Goal: Information Seeking & Learning: Learn about a topic

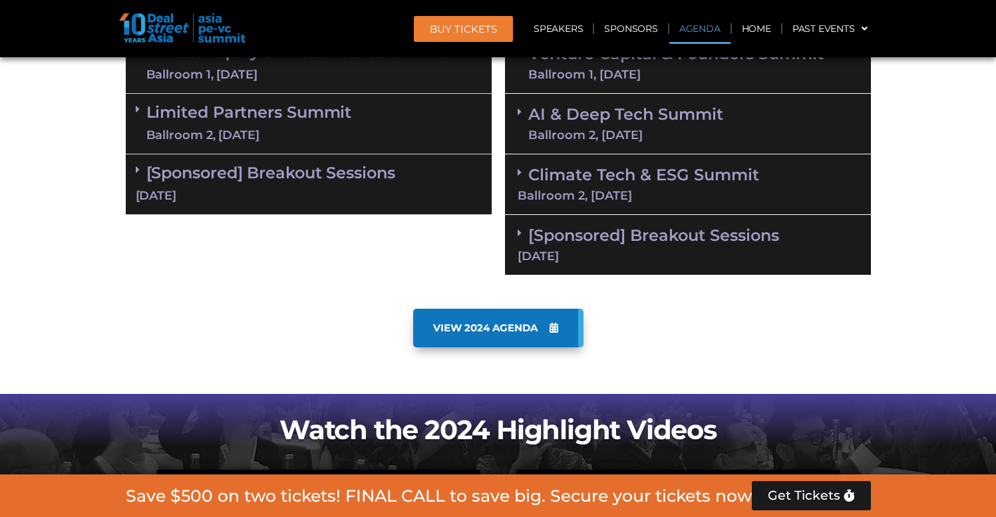
scroll to position [922, 0]
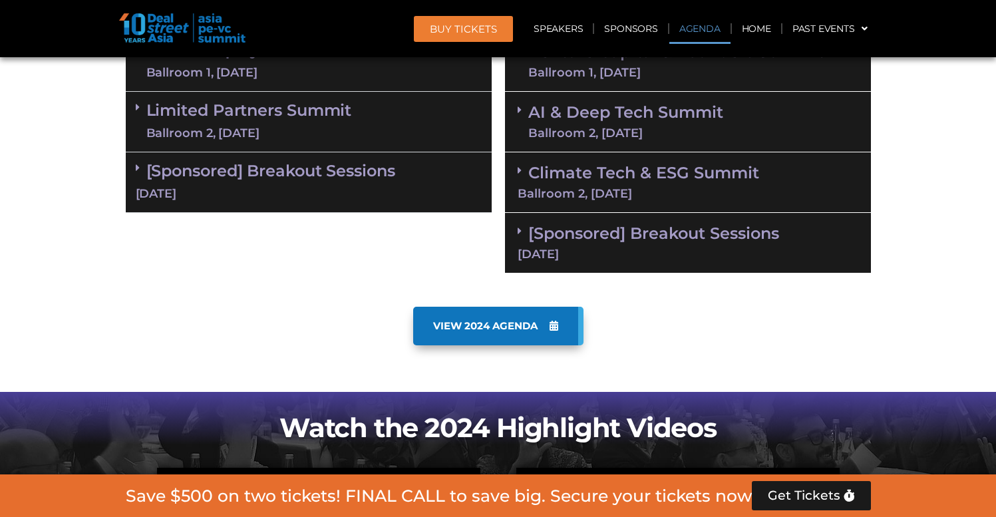
click at [579, 180] on link "Climate Tech & ESG Summit Ballroom 2, 11 Sept" at bounding box center [688, 181] width 341 height 37
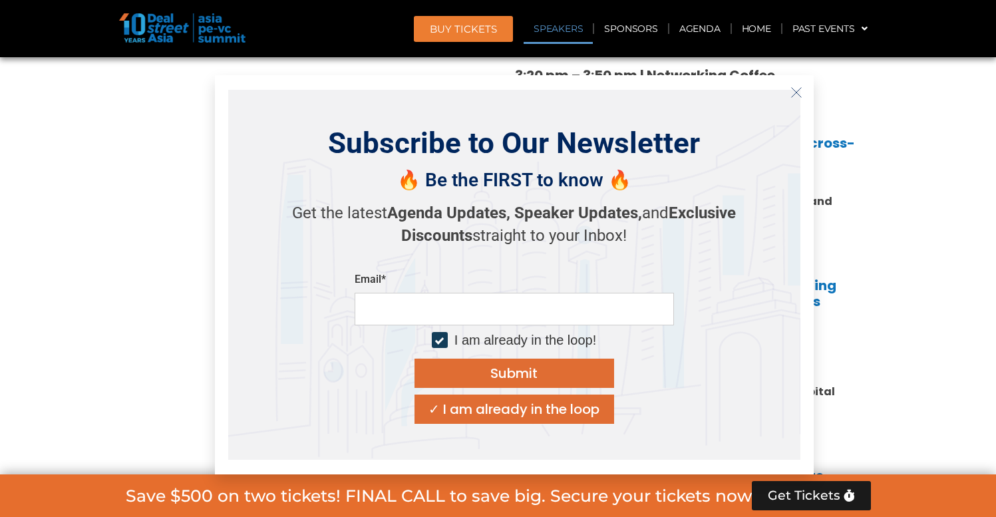
scroll to position [1648, 0]
click at [799, 89] on line "Close" at bounding box center [795, 91] width 9 height 9
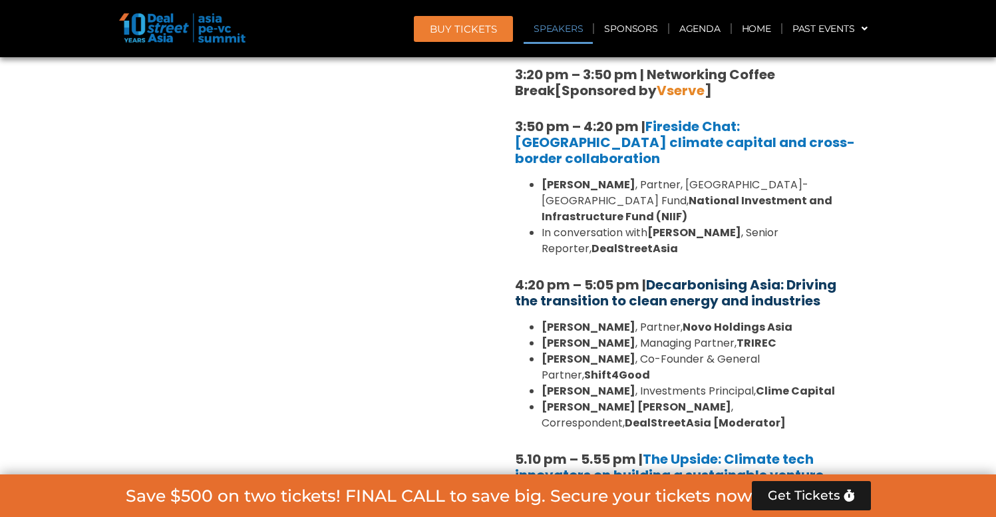
scroll to position [1642, 0]
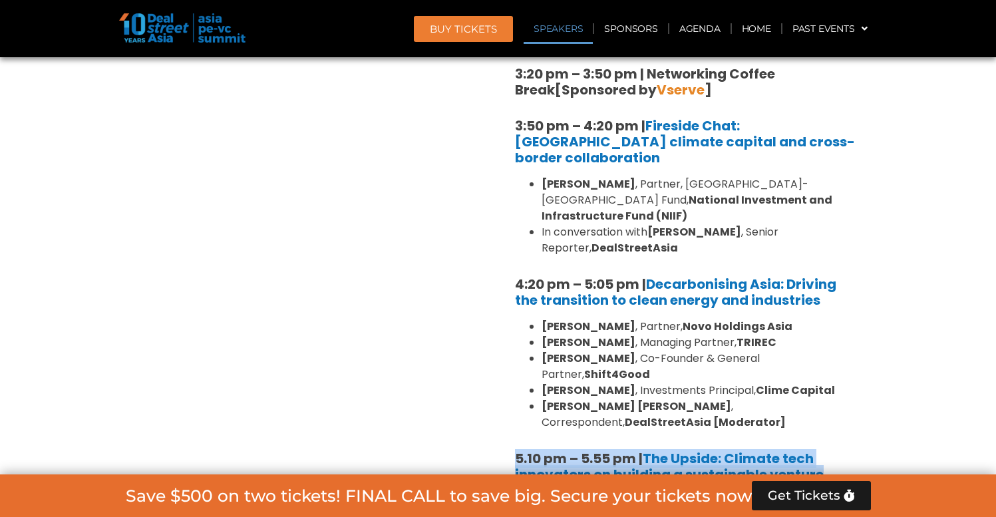
drag, startPoint x: 861, startPoint y: 373, endPoint x: 507, endPoint y: 357, distance: 354.4
click at [507, 357] on div "1:40 pm – 1:45 pm | Welcome address to Climate Tech and ESG Summit track by Mic…" at bounding box center [688, 85] width 366 height 1186
copy b "5.10 pm – 5.55 pm | The Upside: Climate tech innovators on building a sustainab…"
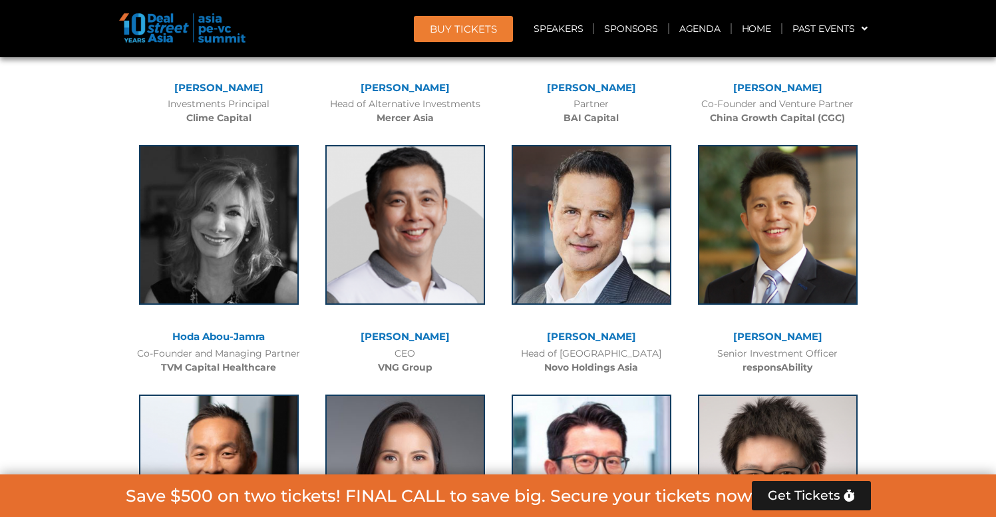
scroll to position [6443, 0]
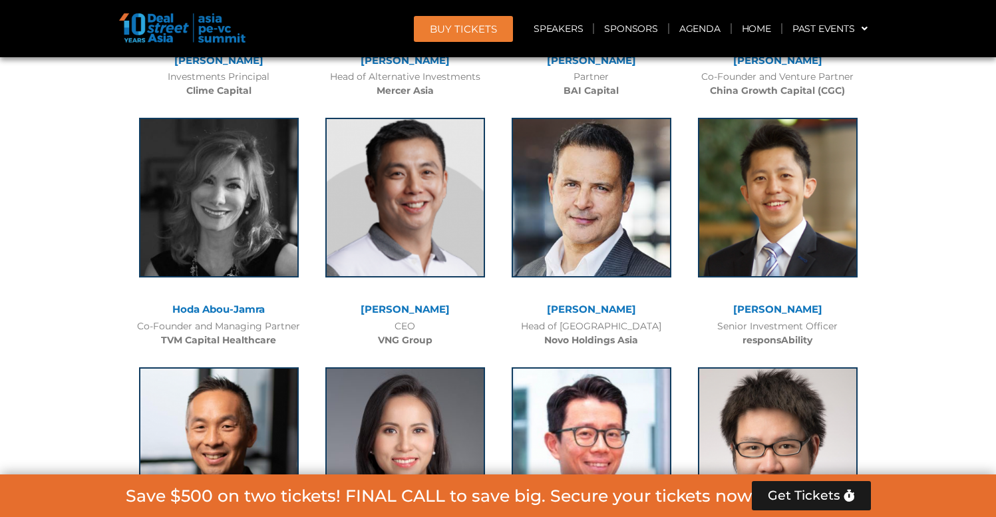
click at [166, 39] on img at bounding box center [182, 27] width 126 height 29
click at [703, 29] on link "Agenda" at bounding box center [699, 28] width 61 height 31
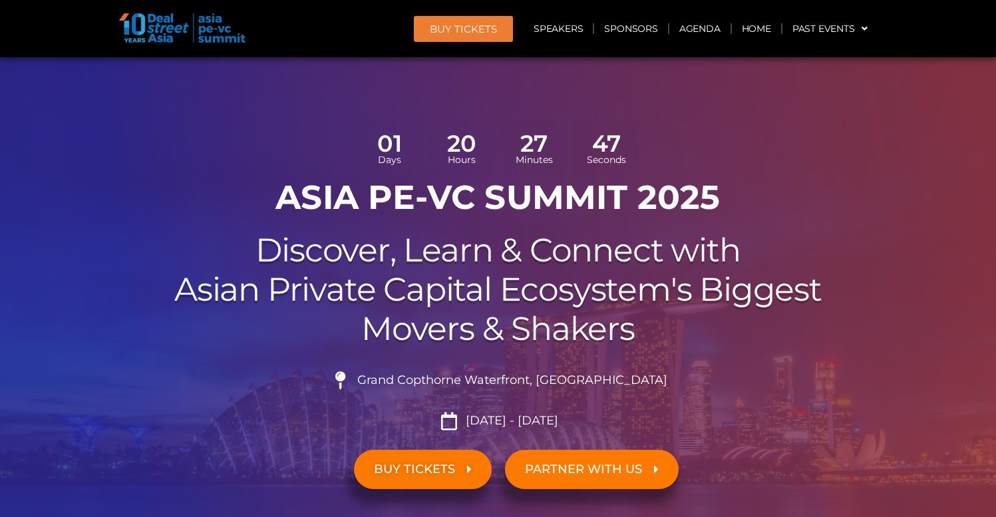
scroll to position [25, 0]
click at [588, 29] on link "Speakers" at bounding box center [558, 28] width 69 height 31
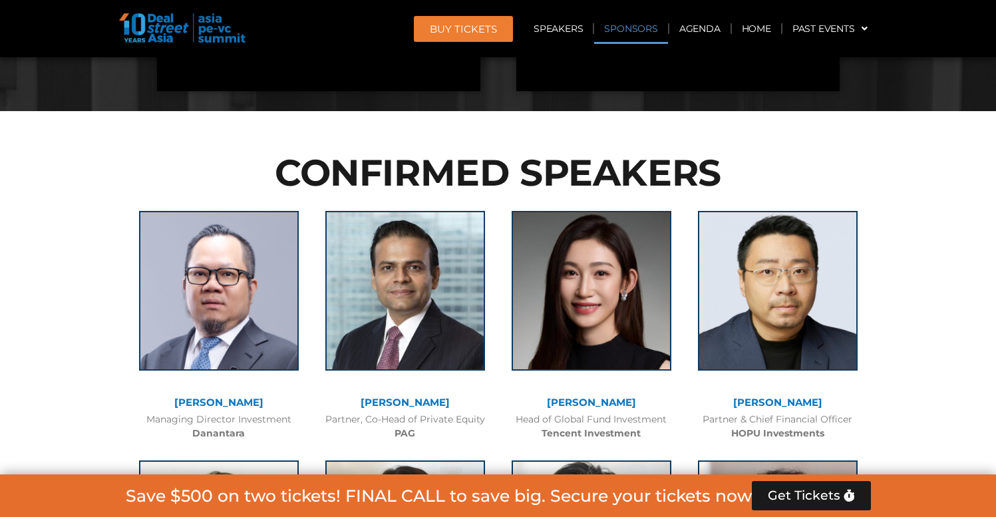
click at [636, 37] on link "Sponsors" at bounding box center [630, 28] width 73 height 31
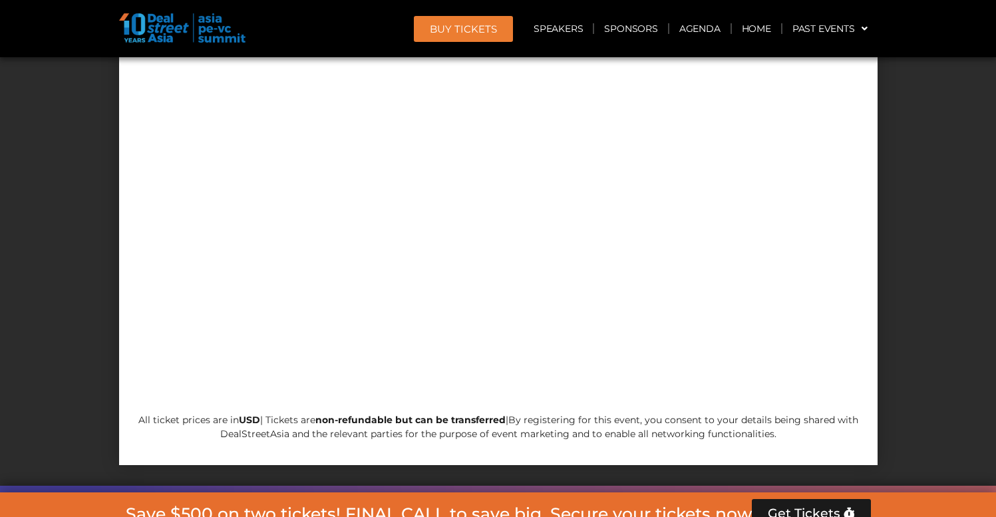
scroll to position [12046, 0]
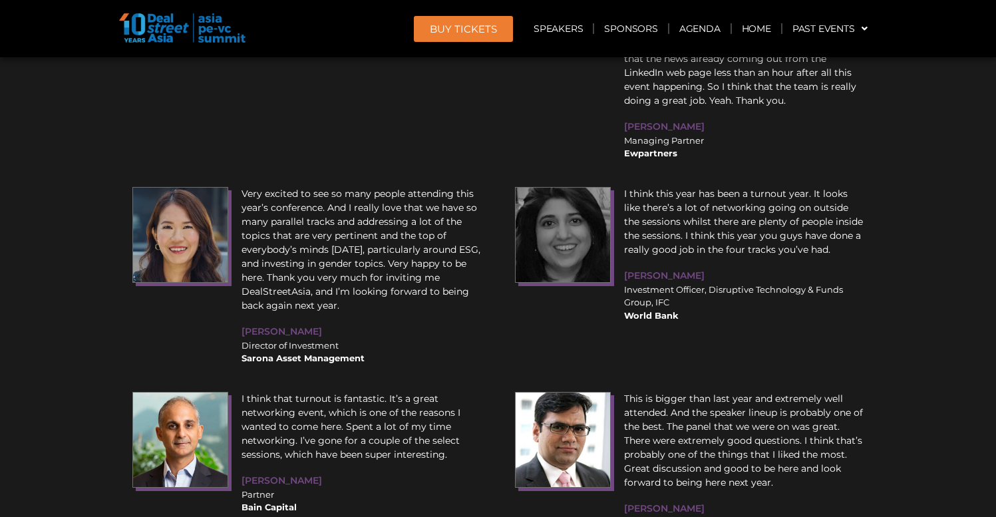
scroll to position [12046, 0]
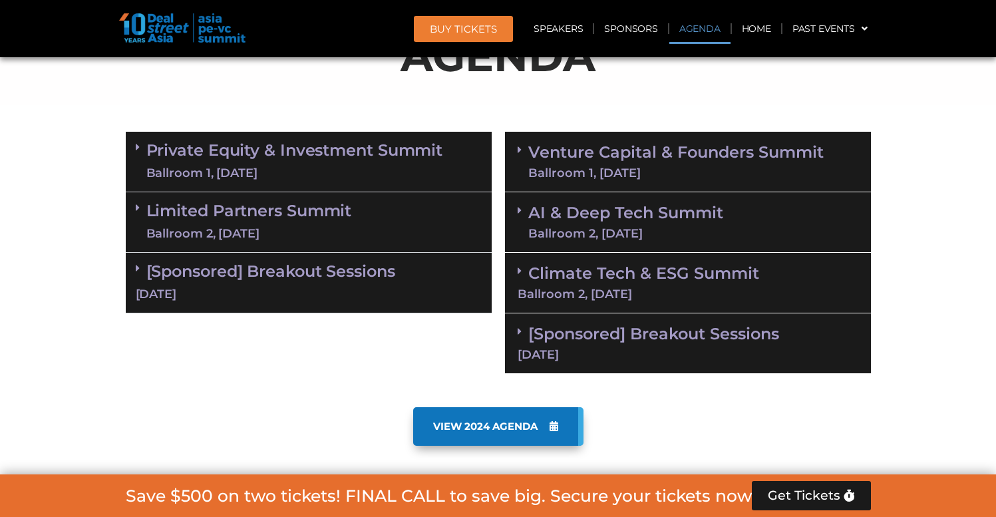
scroll to position [908, 0]
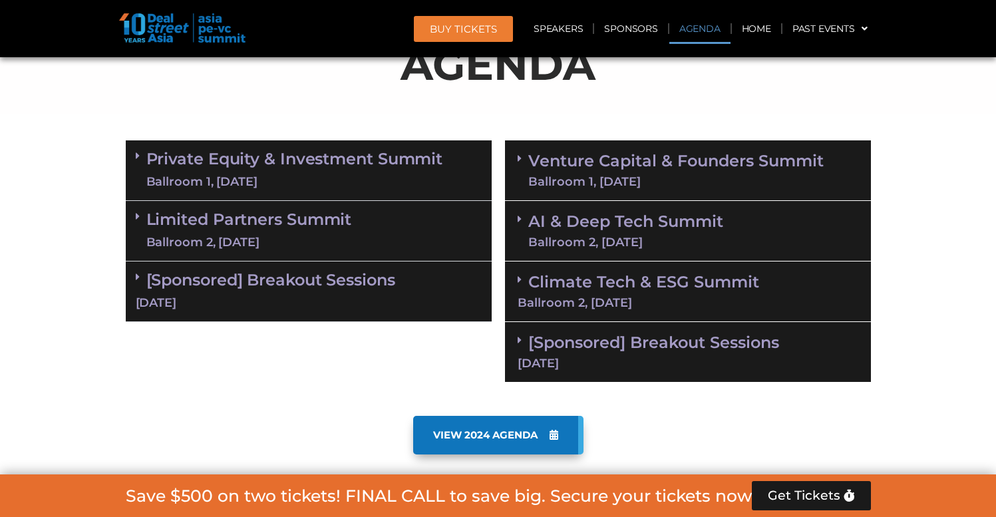
click at [558, 297] on div "Ballroom 2, [DATE]" at bounding box center [688, 303] width 341 height 12
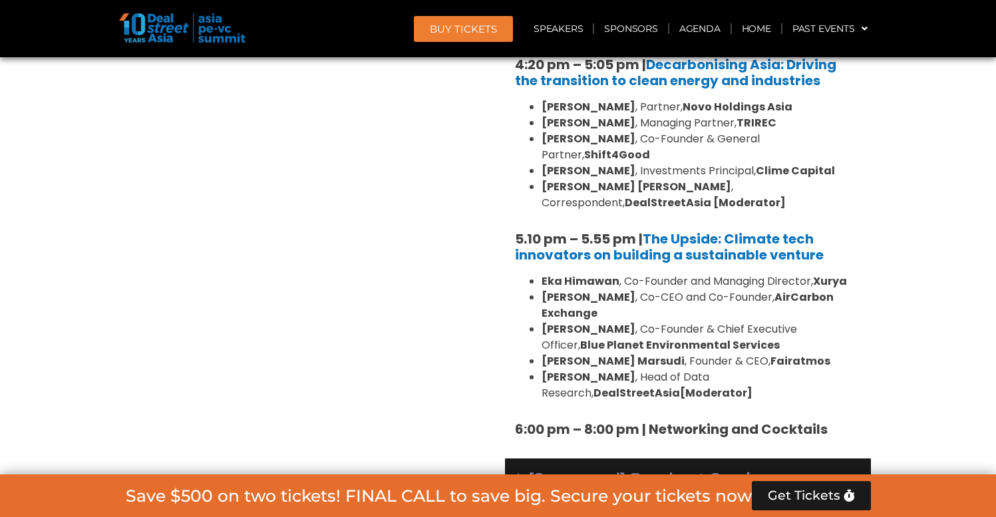
scroll to position [1942, 0]
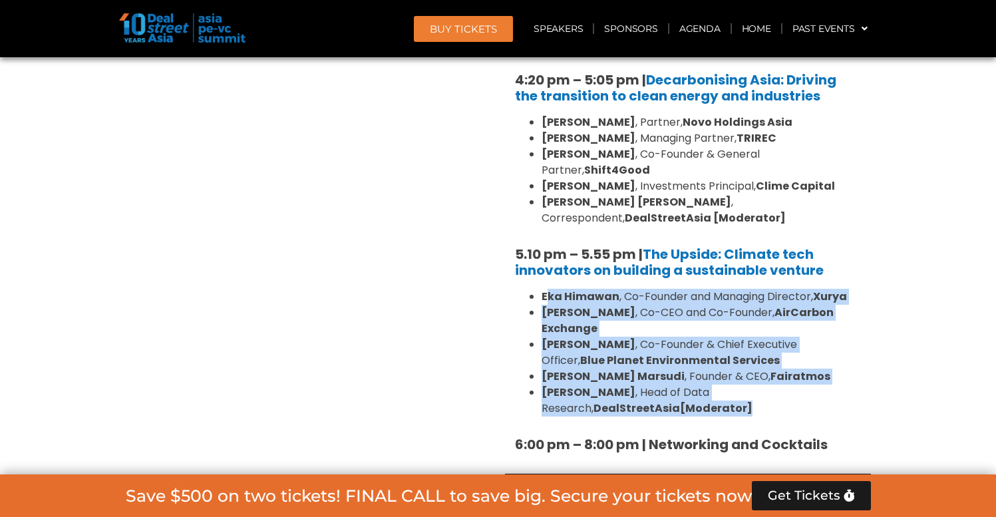
drag, startPoint x: 632, startPoint y: 316, endPoint x: 537, endPoint y: 201, distance: 148.9
click at [537, 289] on ul "Eka Himawan , Co-Founder and Managing Director, Xurya Thomas McMahon , Co-CEO a…" at bounding box center [688, 353] width 346 height 128
copy ul "Eka Himawan , Co-Founder and Managing Director, Xurya Thomas McMahon , Co-CEO a…"
